Goal: Task Accomplishment & Management: Manage account settings

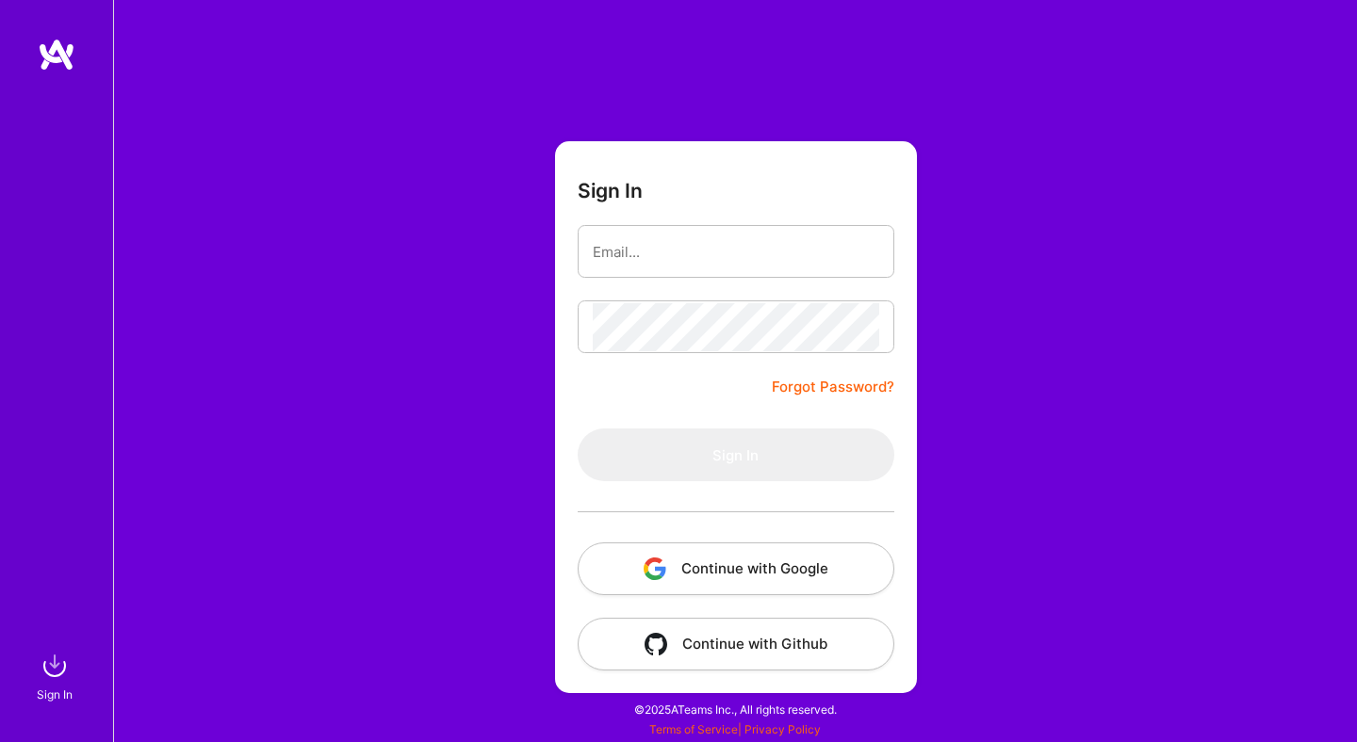
click at [761, 564] on button "Continue with Google" at bounding box center [736, 569] width 317 height 53
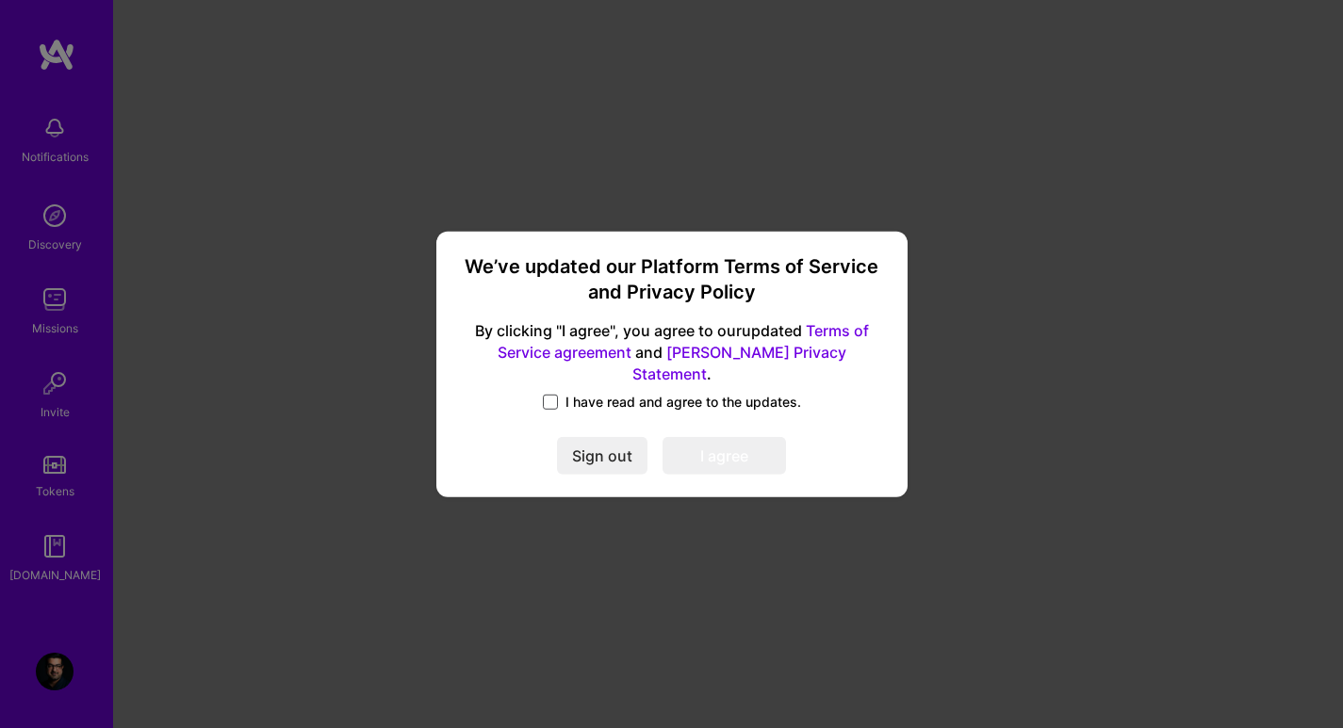
click at [549, 395] on span at bounding box center [550, 402] width 15 height 15
click at [0, 0] on input "I have read and agree to the updates." at bounding box center [0, 0] width 0 height 0
click at [703, 453] on button "I agree" at bounding box center [723, 456] width 123 height 38
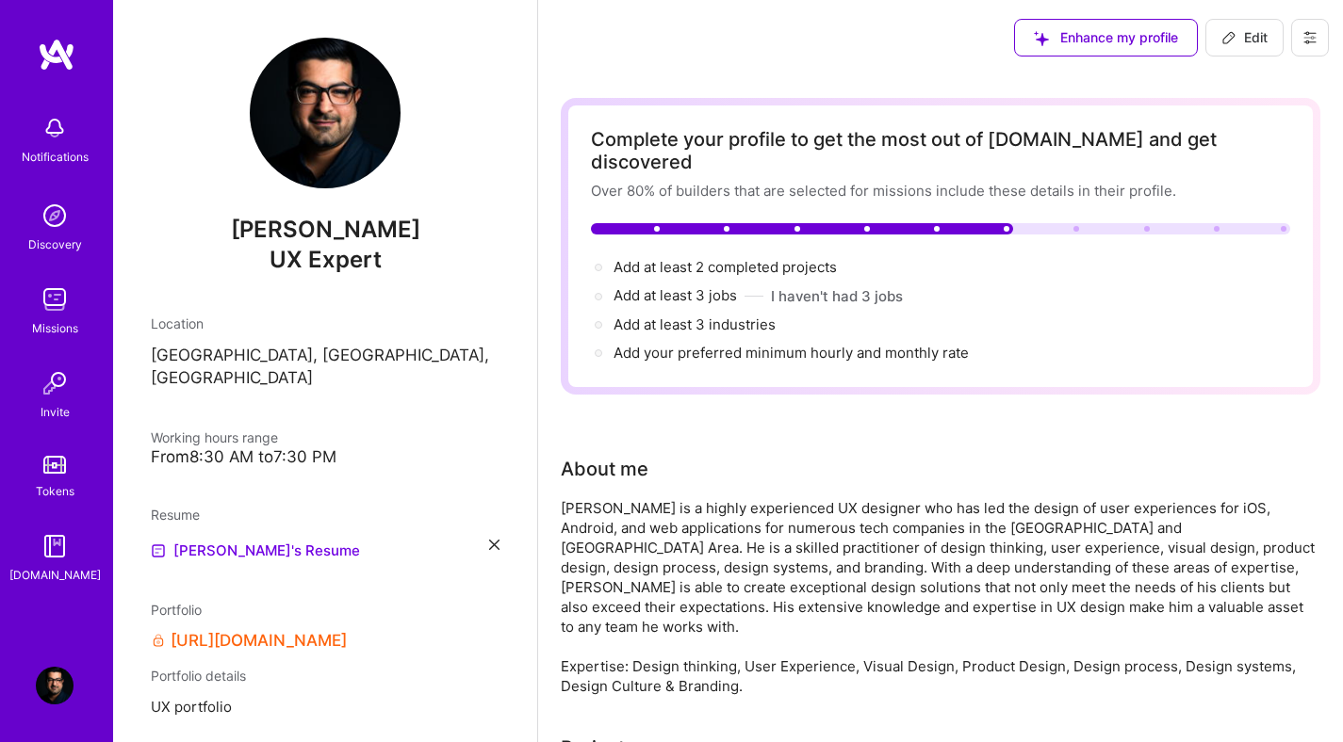
click at [1246, 40] on span "Edit" at bounding box center [1244, 37] width 46 height 19
select select "US"
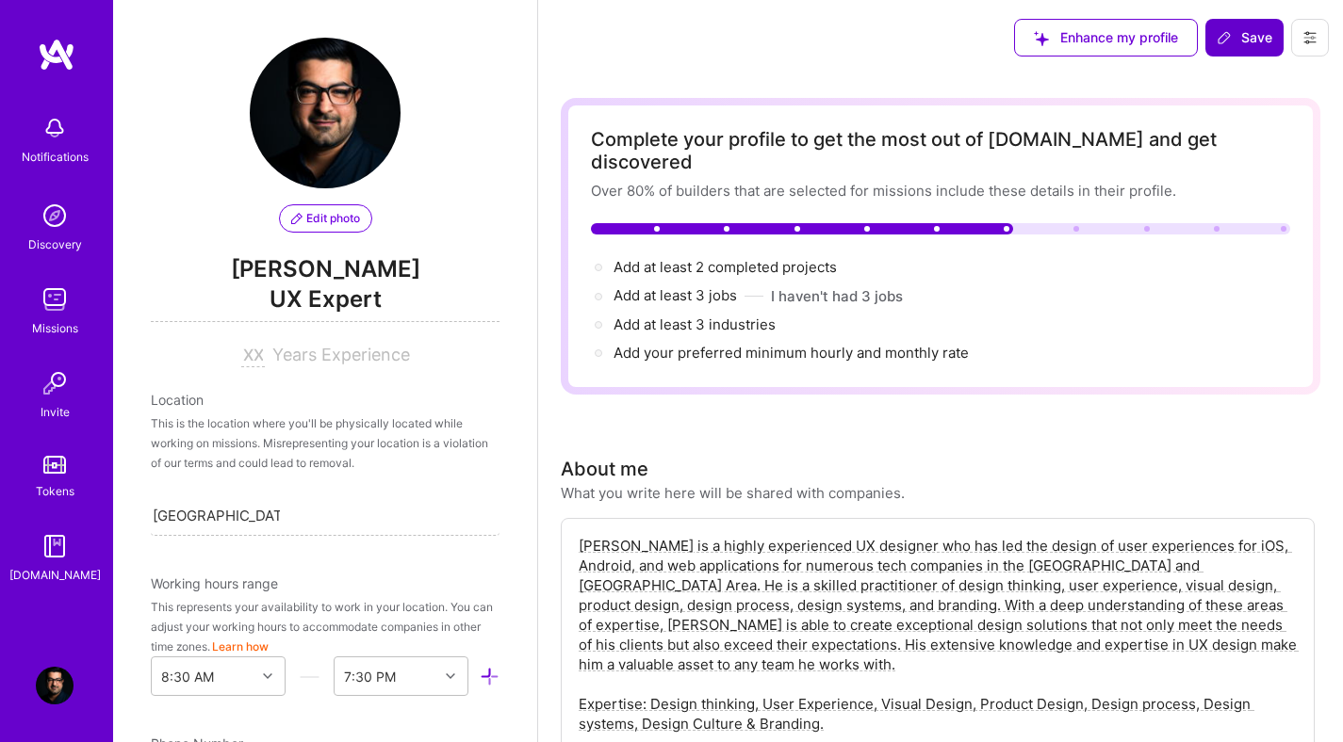
scroll to position [1080, 0]
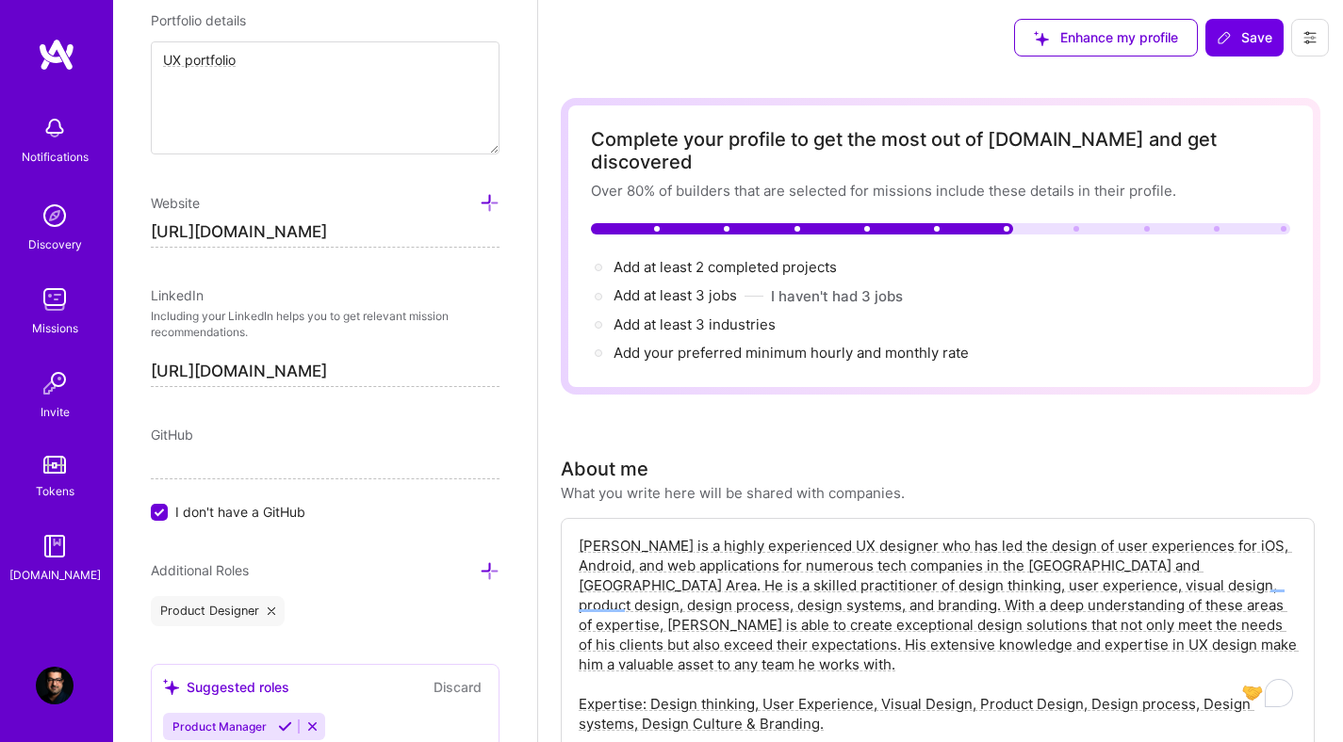
click at [394, 222] on input "[URL][DOMAIN_NAME]" at bounding box center [325, 233] width 349 height 30
type input "[URL][DOMAIN_NAME]"
click at [502, 277] on div "Edit photo [PERSON_NAME] UX Expert Years Experience Location This is the locati…" at bounding box center [325, 371] width 424 height 742
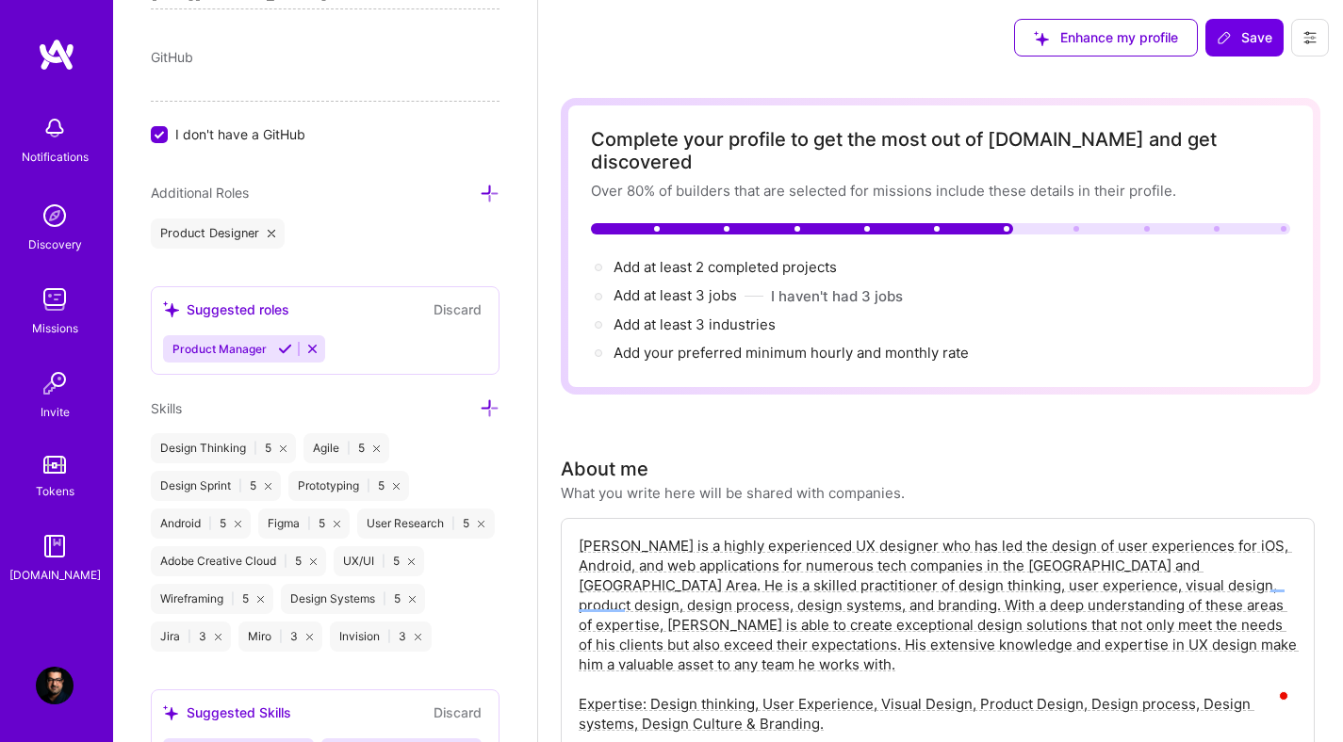
scroll to position [1465, 0]
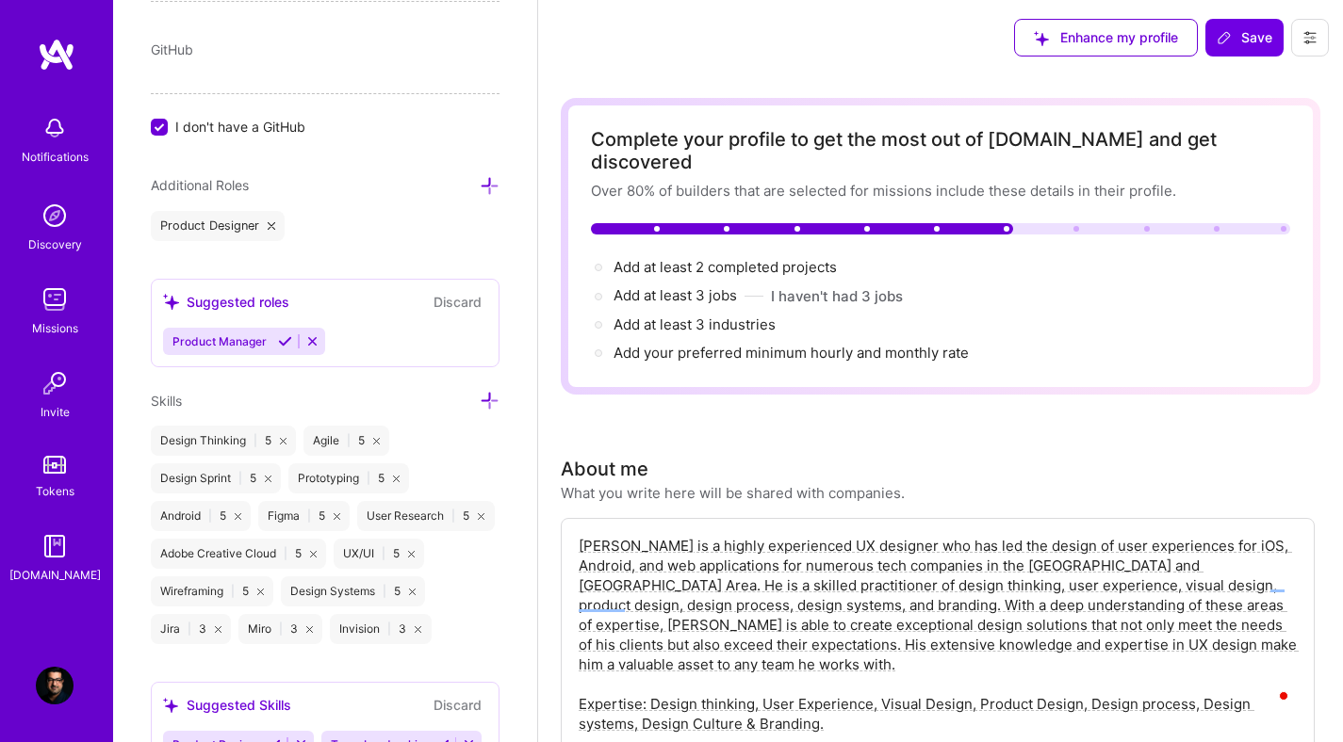
click at [312, 342] on icon at bounding box center [312, 341] width 14 height 14
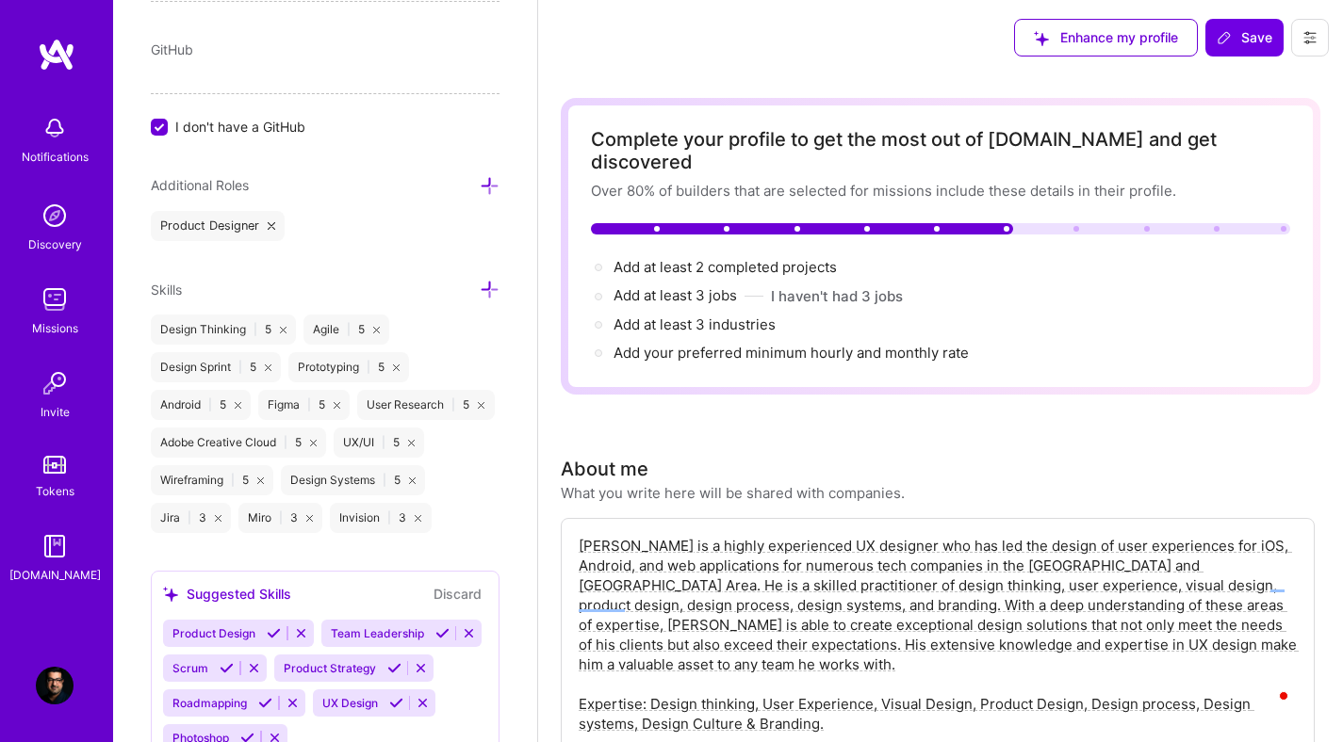
click at [480, 184] on icon at bounding box center [490, 186] width 20 height 20
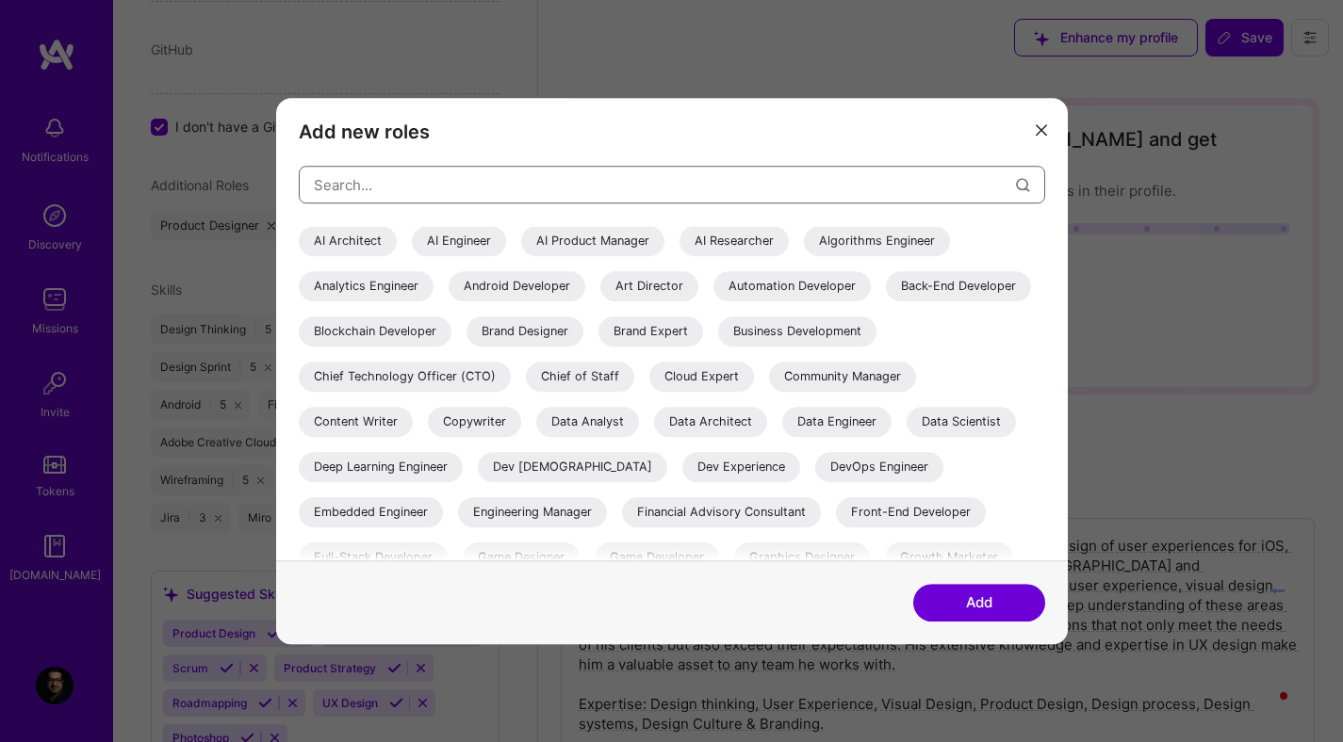
click at [477, 184] on input "modal" at bounding box center [665, 185] width 702 height 48
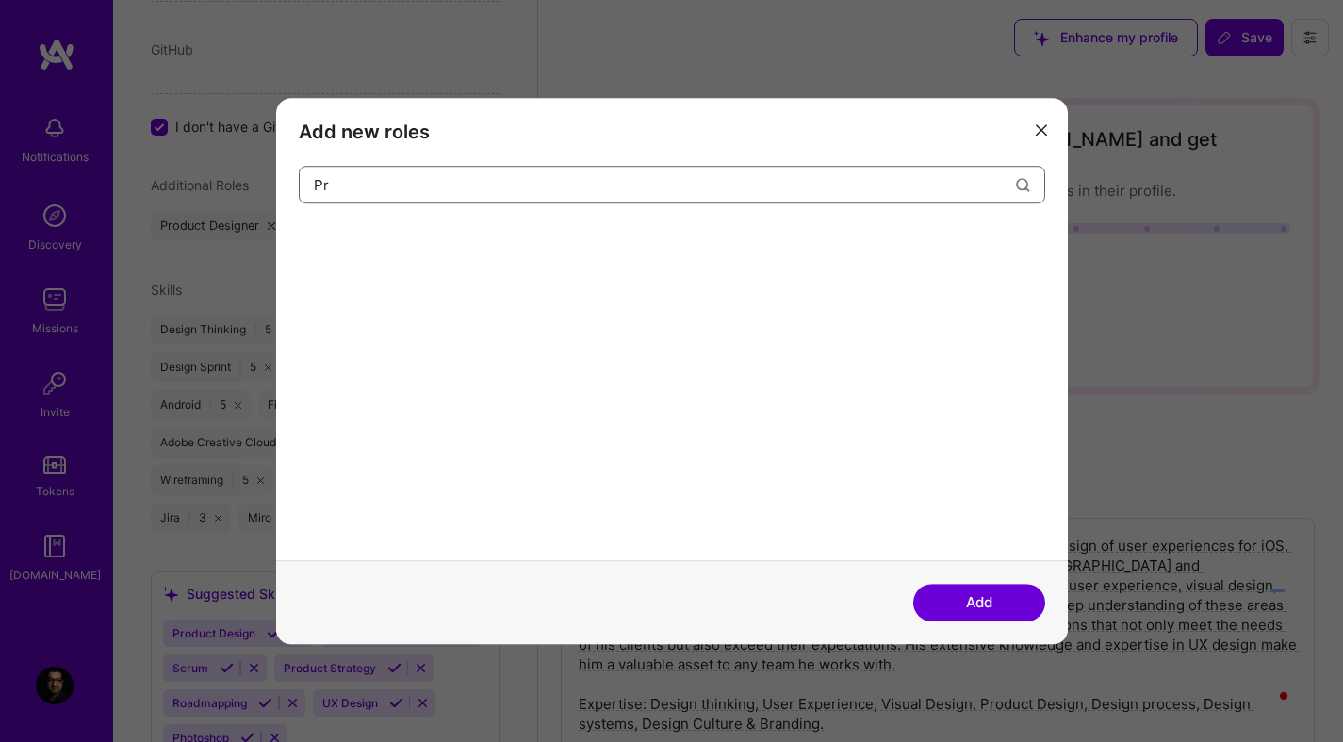
type input "P"
type input "U"
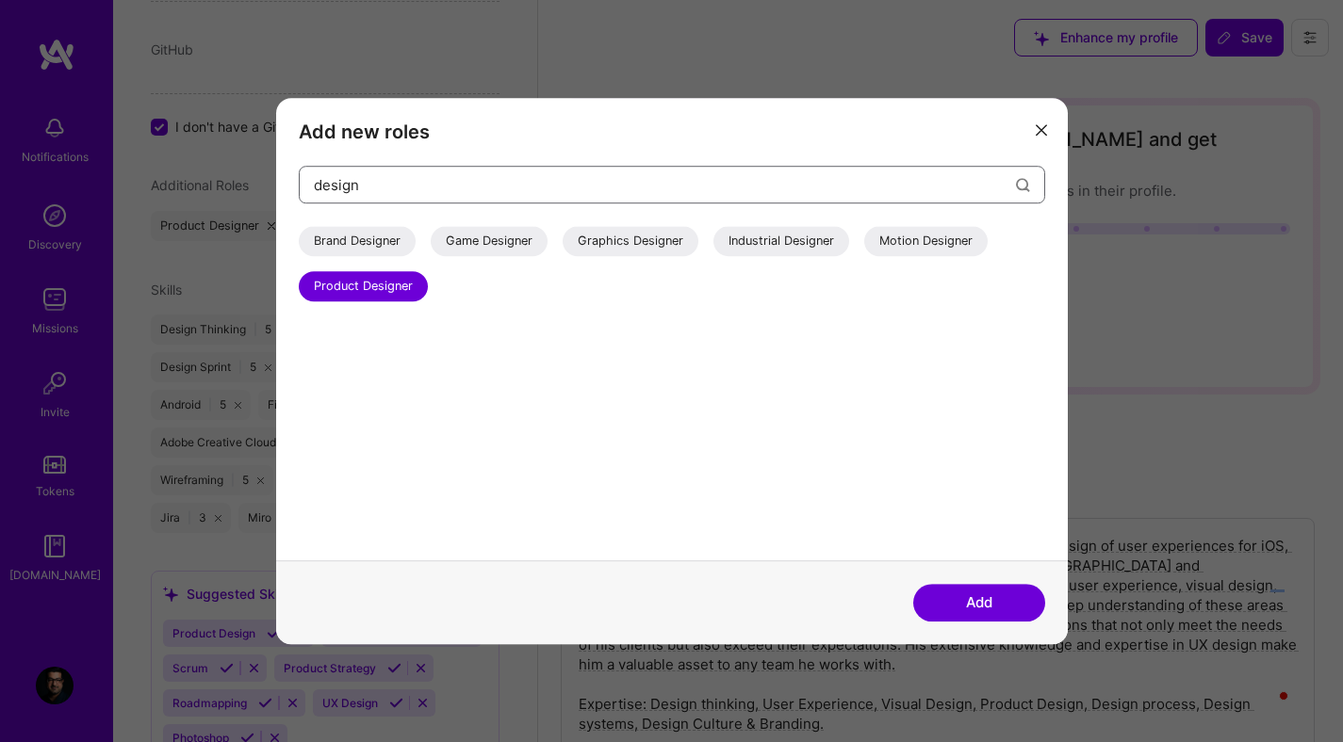
type input "design"
click at [1040, 127] on icon "modal" at bounding box center [1040, 129] width 11 height 11
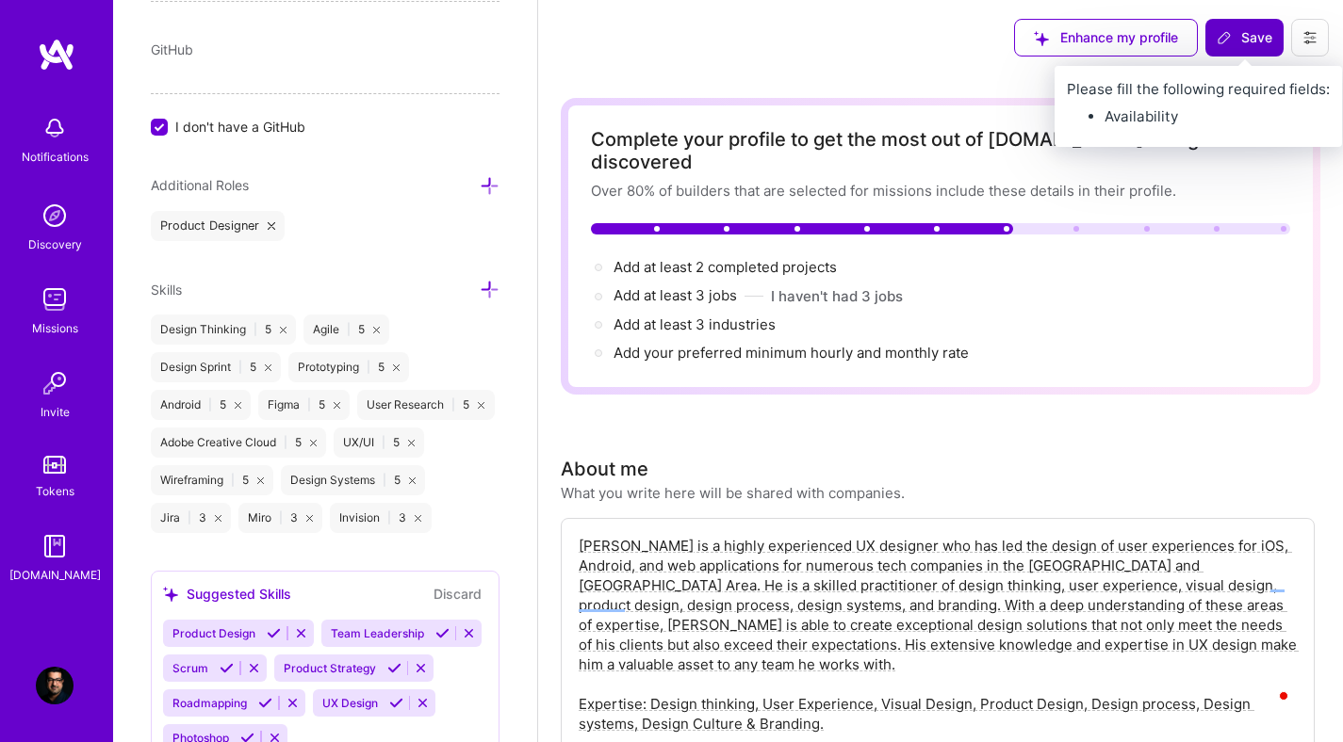
click at [1251, 39] on span "Save" at bounding box center [1244, 37] width 56 height 19
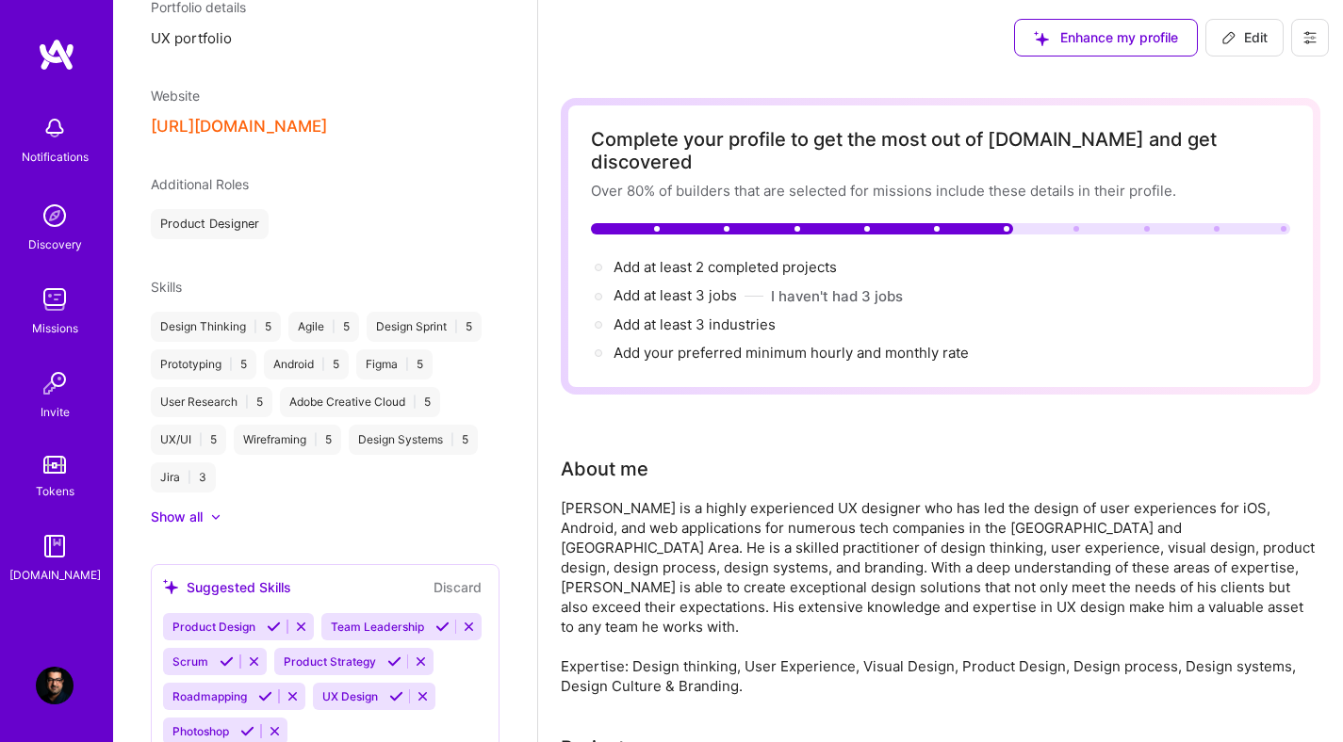
scroll to position [722, 0]
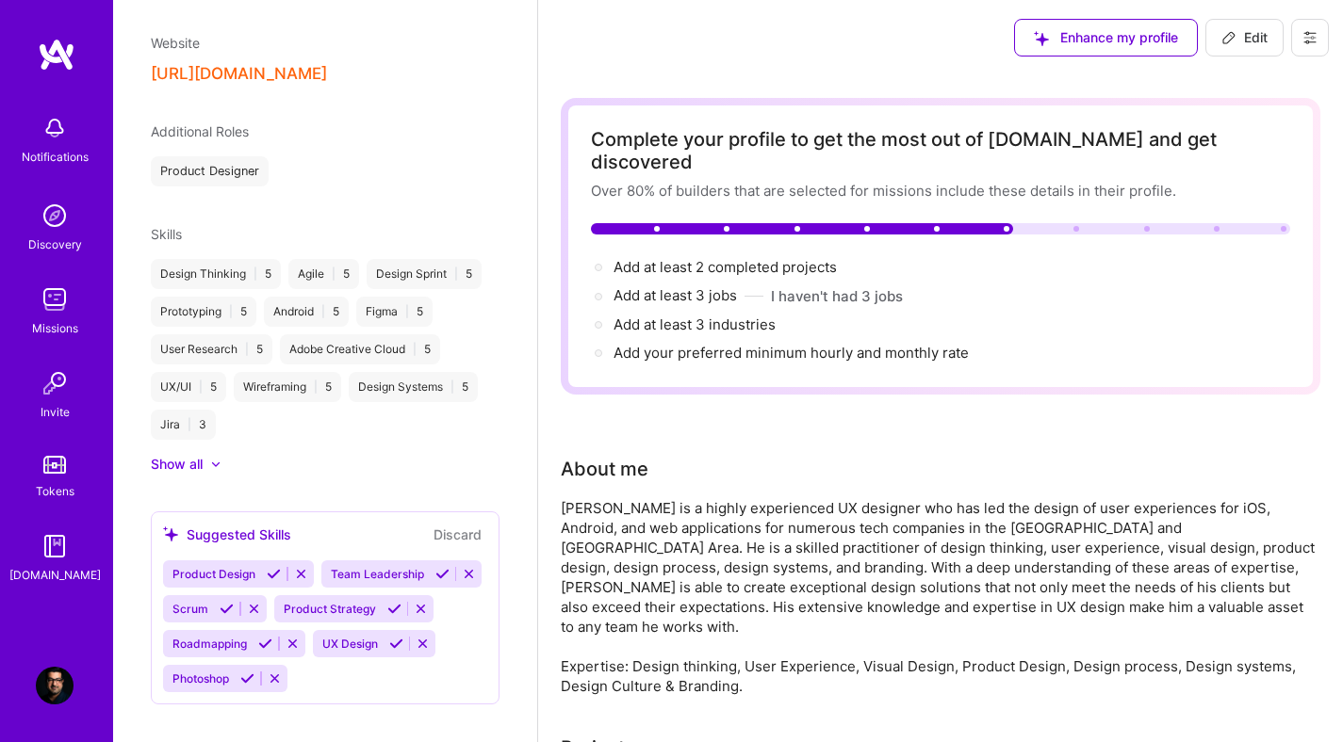
click at [389, 651] on icon at bounding box center [396, 644] width 14 height 14
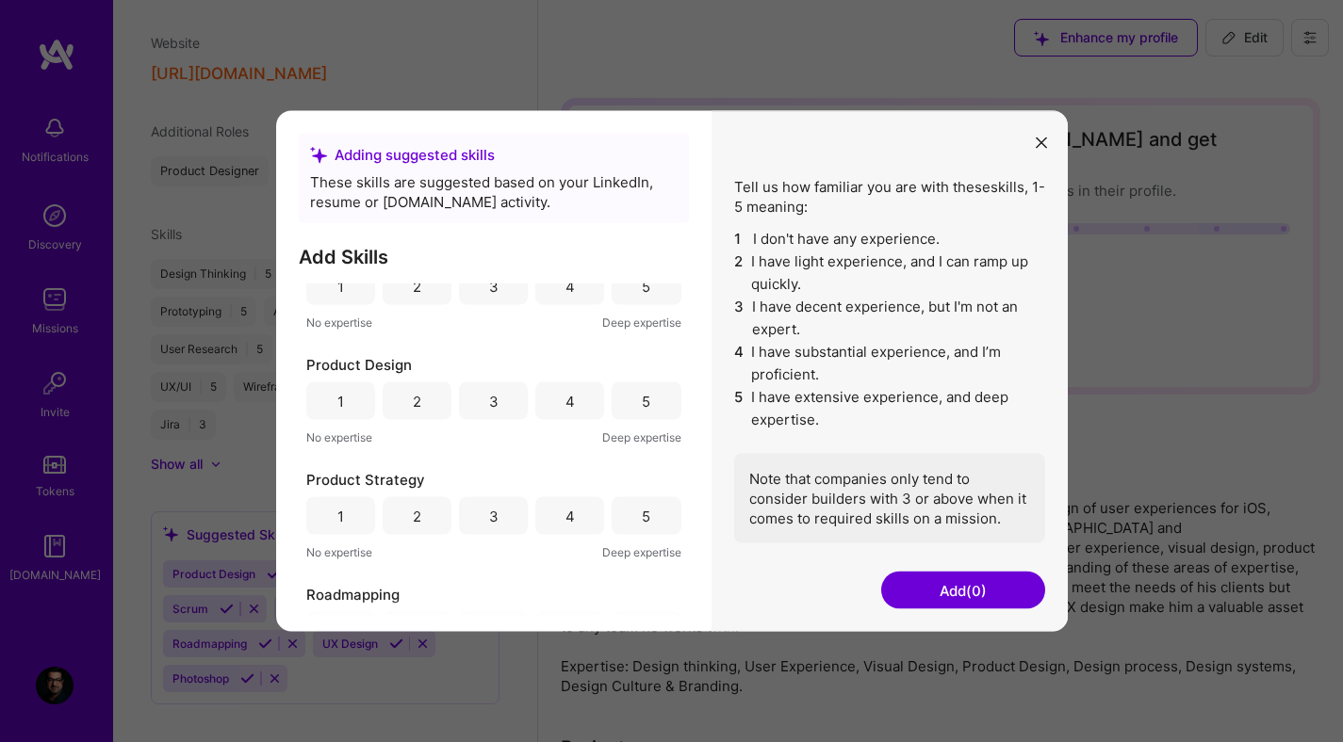
scroll to position [49, 0]
click at [659, 393] on div "5" at bounding box center [645, 396] width 69 height 38
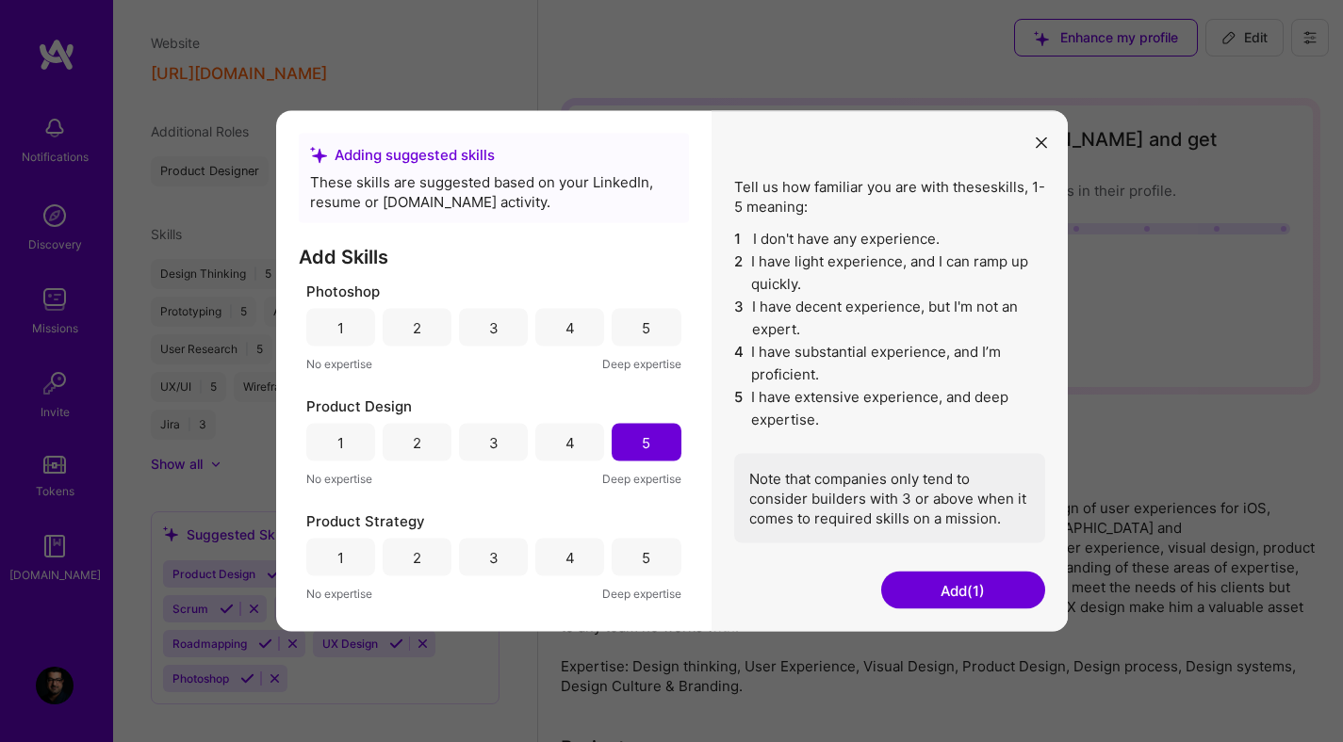
scroll to position [4, 0]
click at [652, 324] on div "5" at bounding box center [645, 326] width 69 height 38
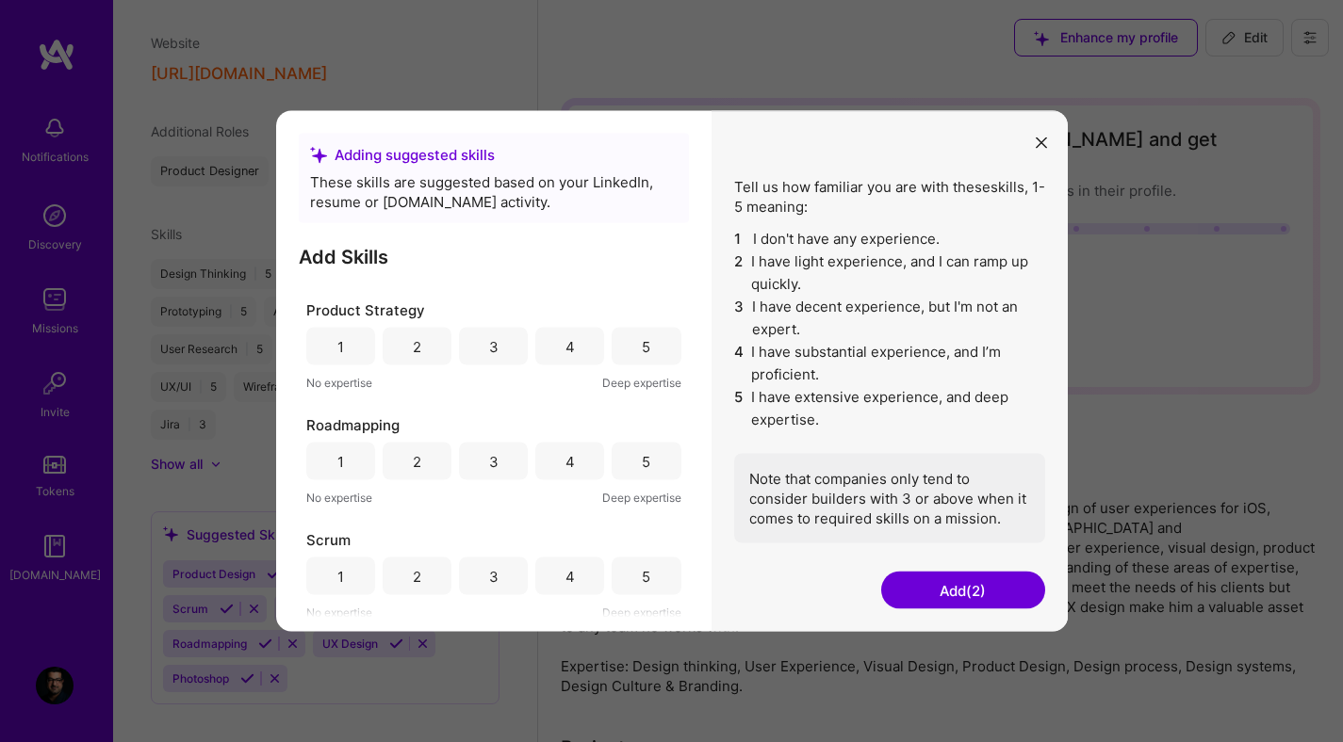
scroll to position [208, 0]
click at [570, 358] on div "4" at bounding box center [569, 352] width 69 height 38
click at [632, 473] on div "5" at bounding box center [645, 467] width 69 height 38
click at [628, 459] on div "5" at bounding box center [645, 457] width 69 height 38
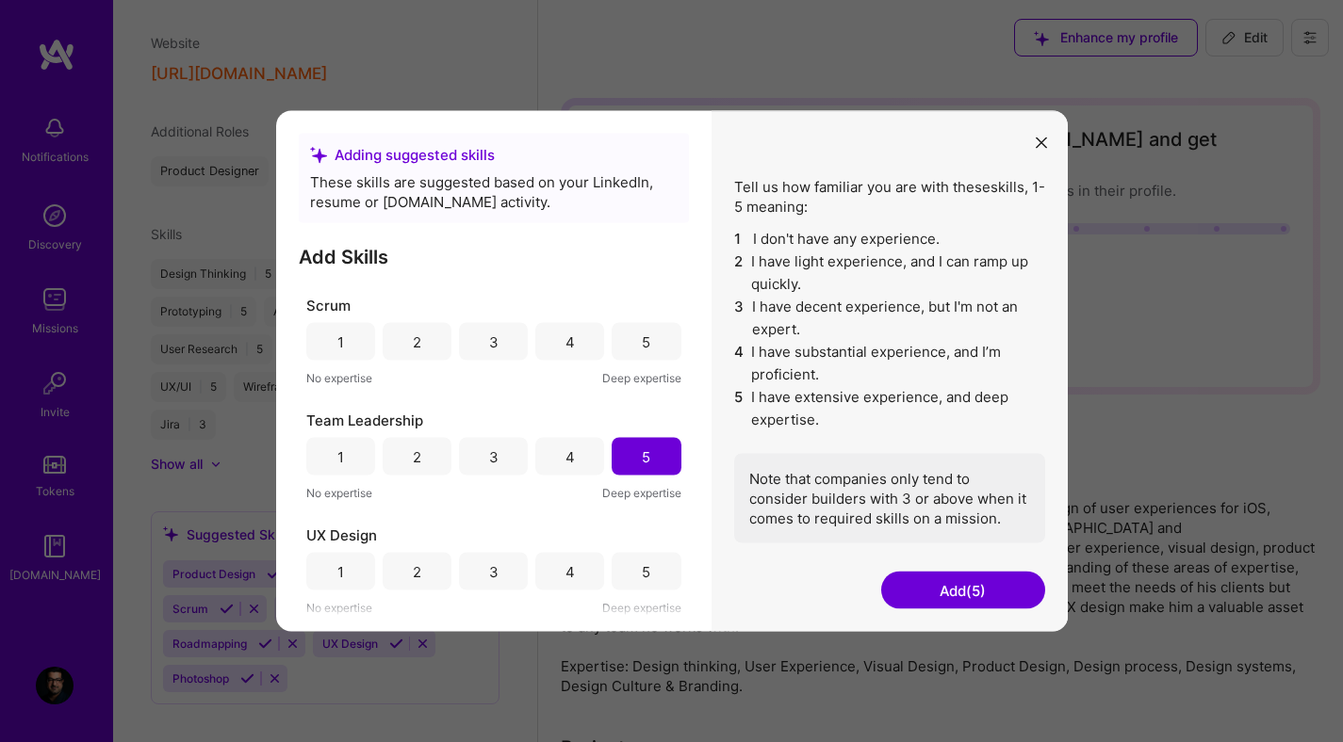
click at [633, 568] on div "5" at bounding box center [645, 572] width 69 height 38
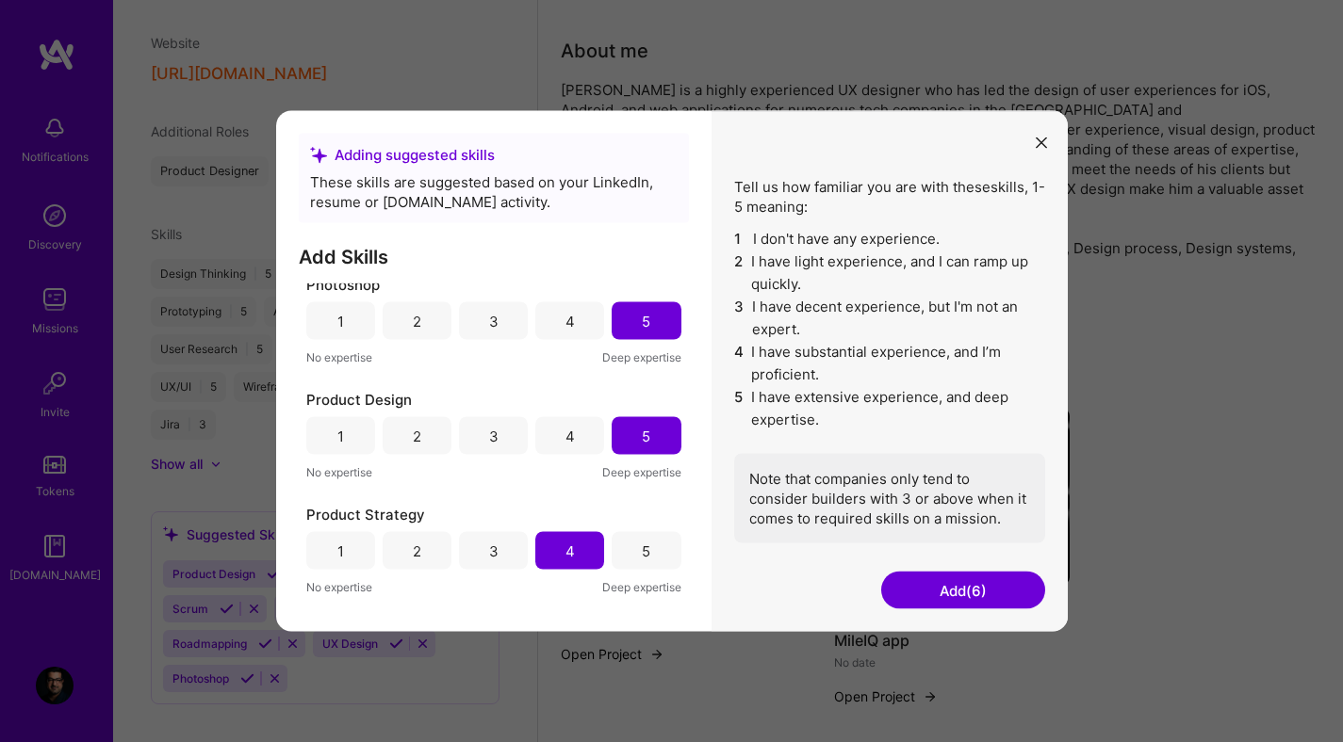
scroll to position [0, 0]
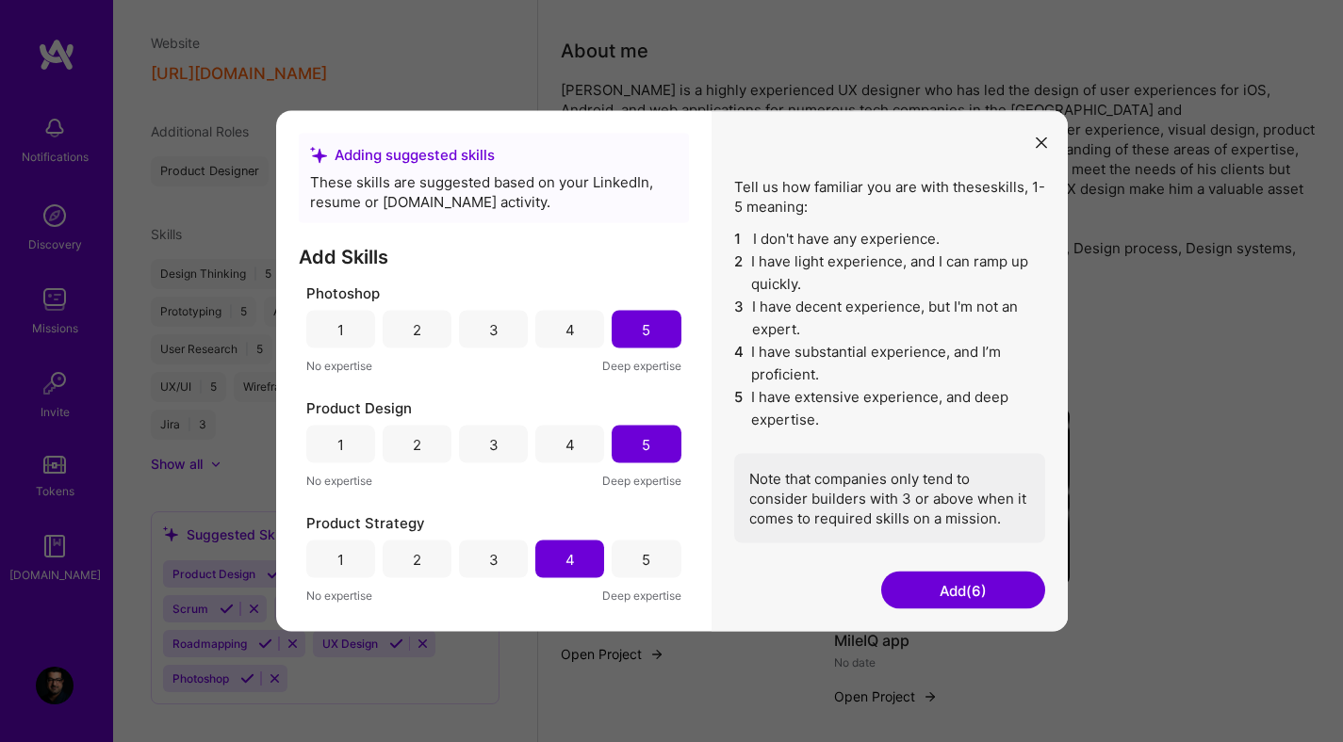
click at [648, 558] on div "5" at bounding box center [645, 560] width 69 height 38
click at [943, 585] on button "Add (6)" at bounding box center [963, 591] width 164 height 38
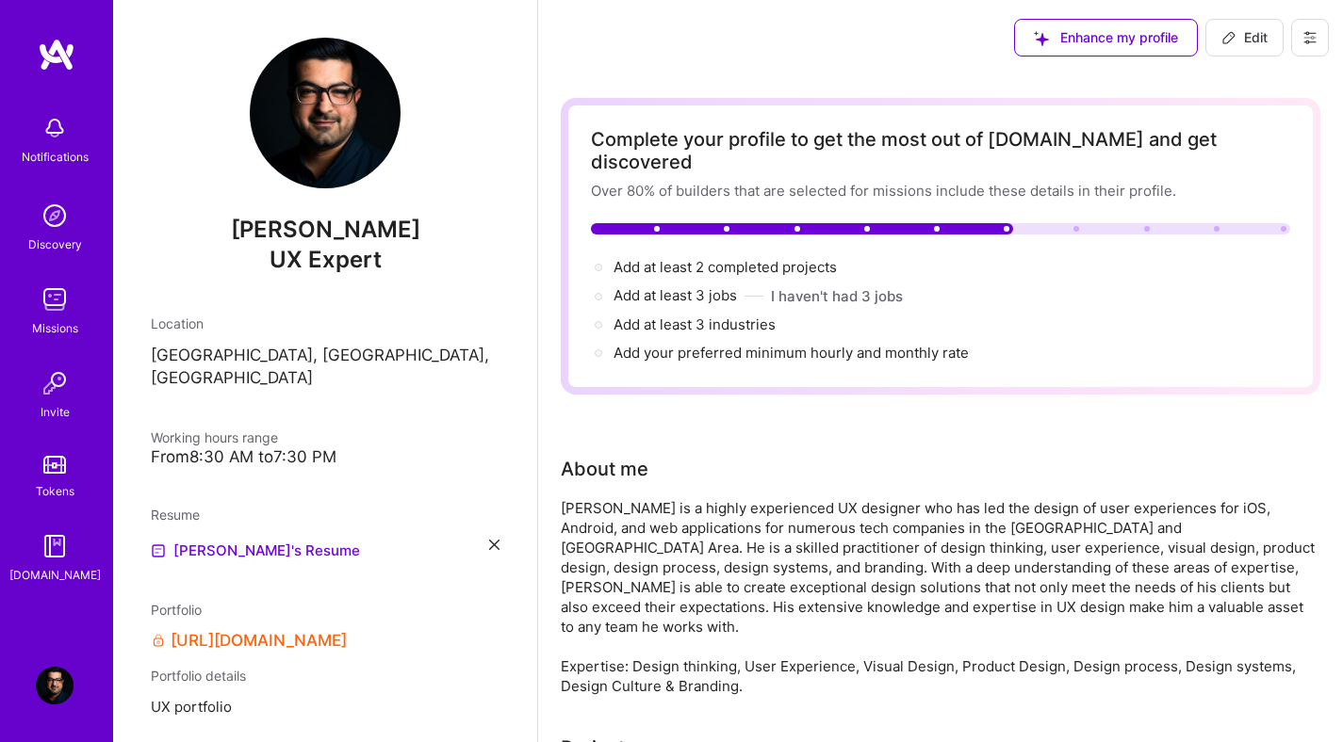
click at [489, 540] on icon at bounding box center [494, 545] width 10 height 10
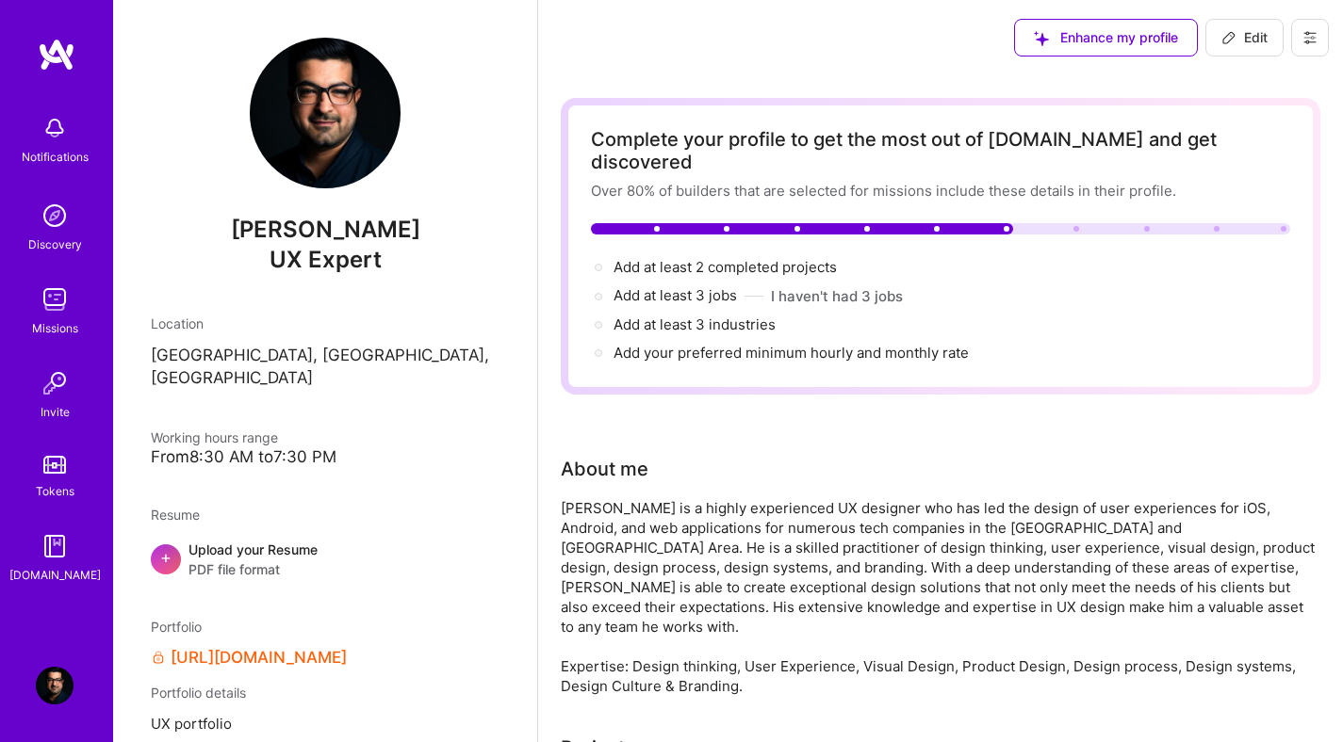
click at [233, 540] on div "Upload your Resume PDF file format" at bounding box center [252, 560] width 129 height 40
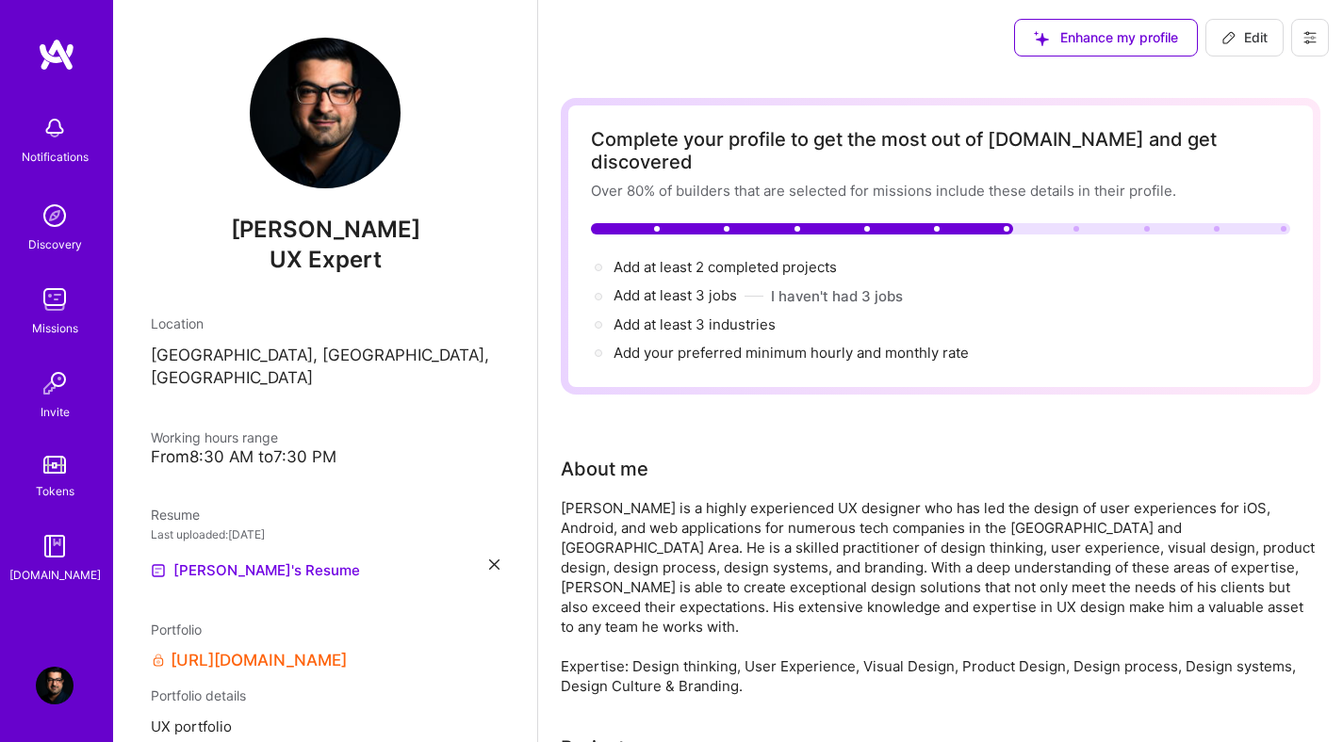
select select "US"
